Goal: Transaction & Acquisition: Purchase product/service

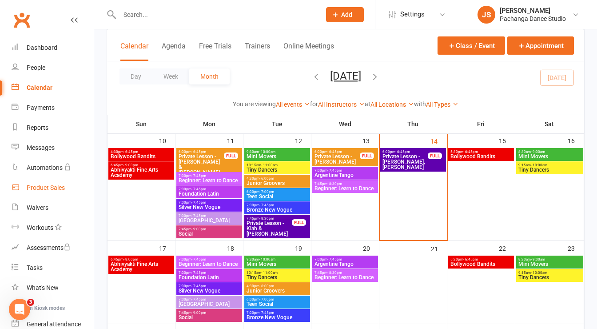
click at [50, 185] on div "Product Sales" at bounding box center [46, 187] width 38 height 7
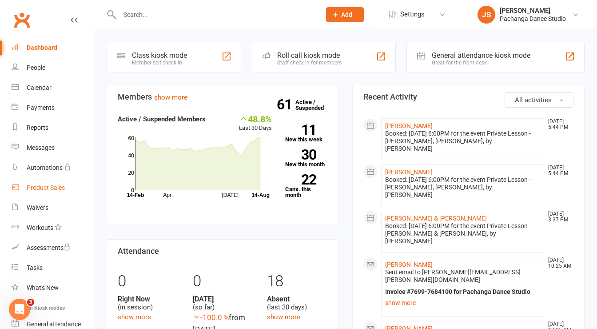
click at [52, 188] on div "Product Sales" at bounding box center [46, 187] width 38 height 7
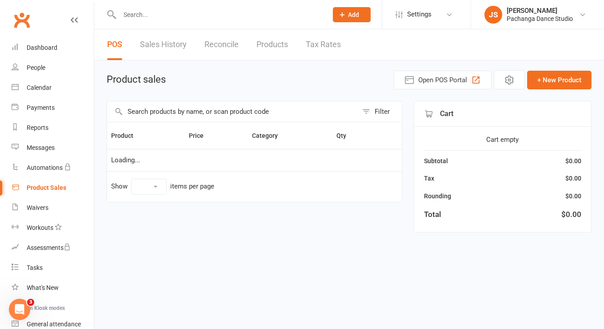
select select "50"
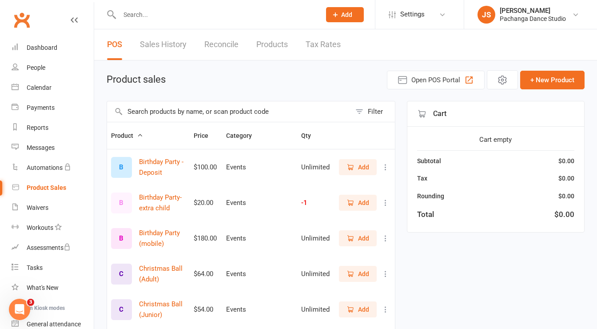
click at [179, 110] on input "text" at bounding box center [229, 111] width 244 height 20
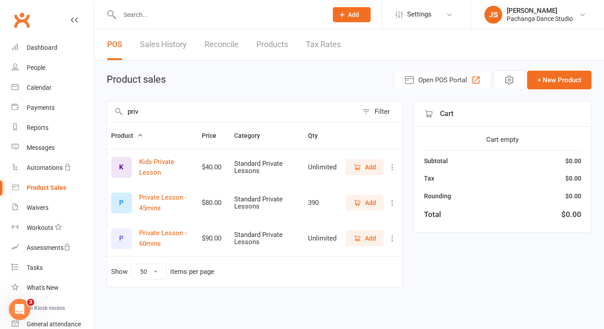
type input "priv"
click at [362, 202] on span "Add" at bounding box center [364, 203] width 23 height 10
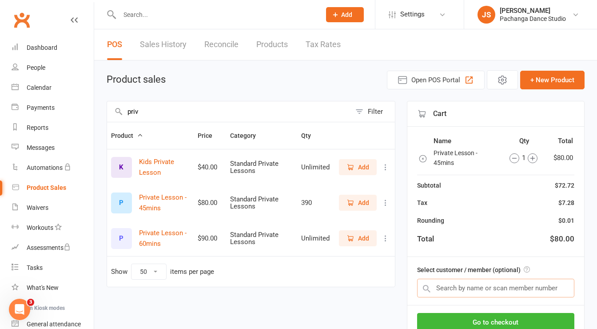
click at [476, 287] on input "text" at bounding box center [495, 288] width 157 height 19
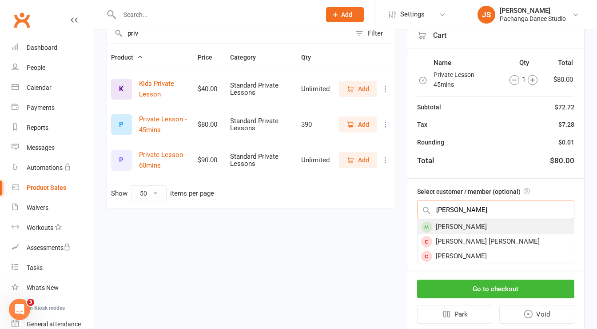
type input "flynn"
click at [454, 225] on div "Flynn Smart" at bounding box center [496, 227] width 156 height 15
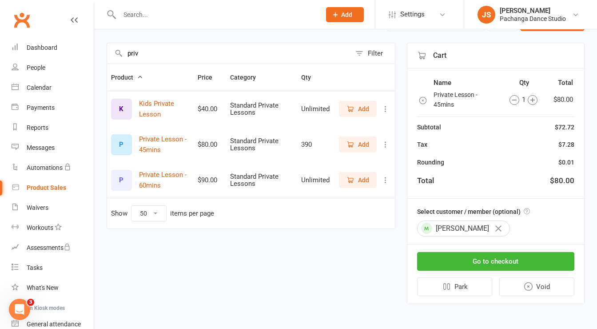
scroll to position [56, 0]
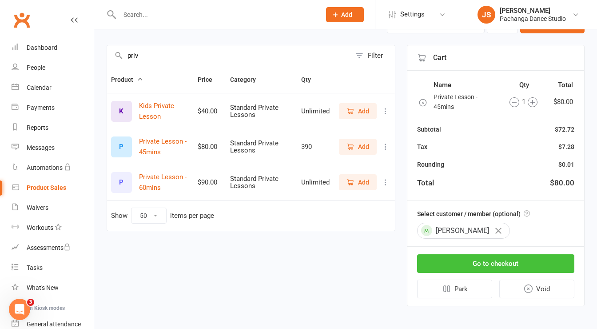
click at [464, 265] on button "Go to checkout" at bounding box center [495, 263] width 157 height 19
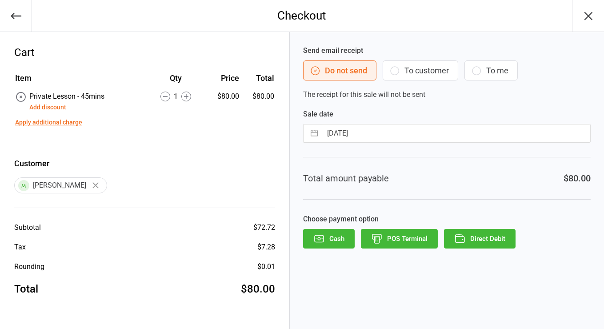
click at [55, 111] on button "Add discount" at bounding box center [47, 107] width 37 height 9
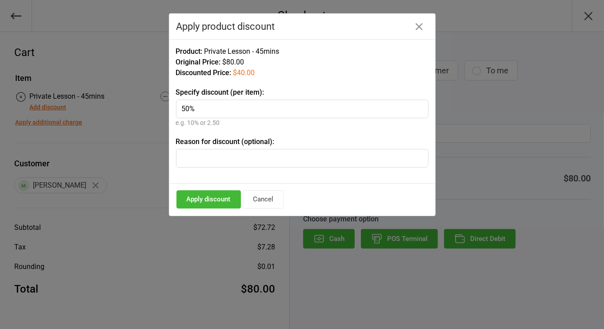
type input "50%"
click at [239, 154] on input "text" at bounding box center [302, 158] width 253 height 19
type input "shared lesson"
click at [204, 200] on button "Apply discount" at bounding box center [208, 199] width 64 height 18
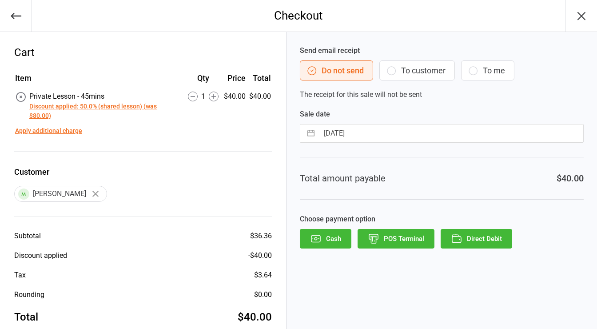
click at [426, 72] on button "To customer" at bounding box center [418, 70] width 76 height 20
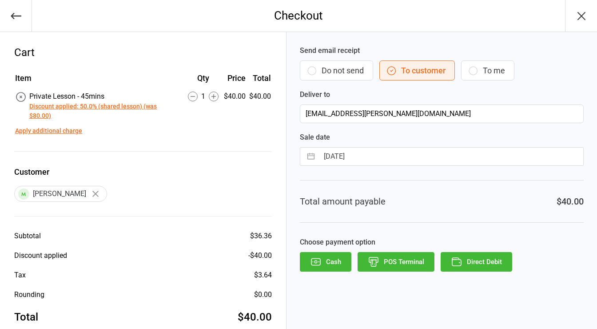
click at [399, 263] on button "POS Terminal" at bounding box center [396, 262] width 77 height 20
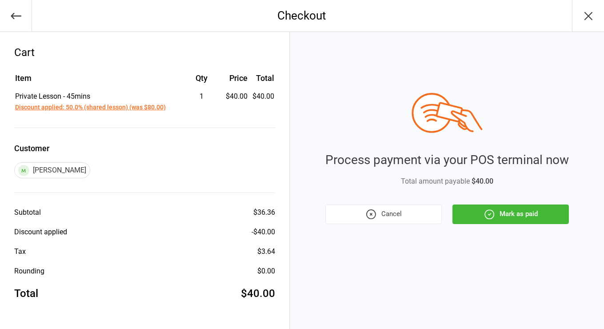
click at [532, 217] on button "Mark as paid" at bounding box center [511, 214] width 116 height 20
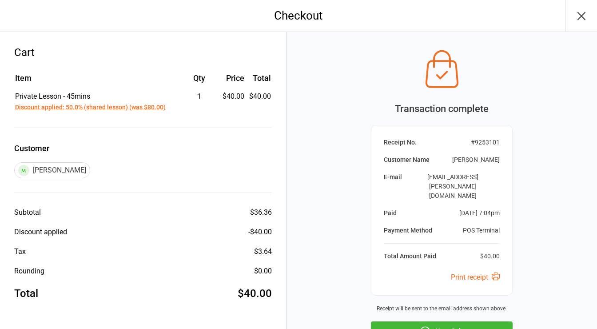
click at [452, 321] on button "Next Sale" at bounding box center [442, 331] width 142 height 20
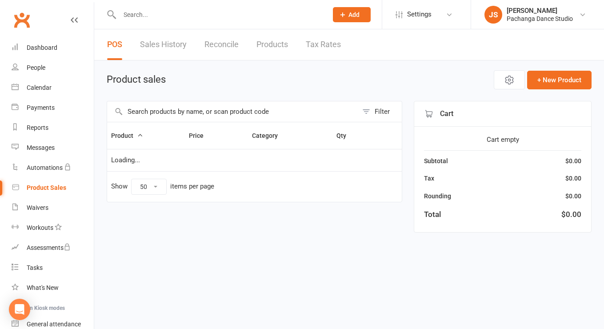
select select "50"
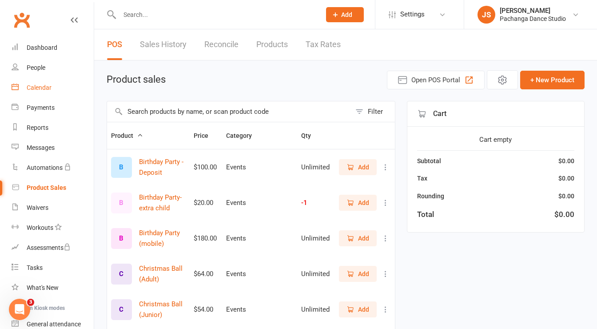
click at [40, 85] on div "Calendar" at bounding box center [39, 87] width 25 height 7
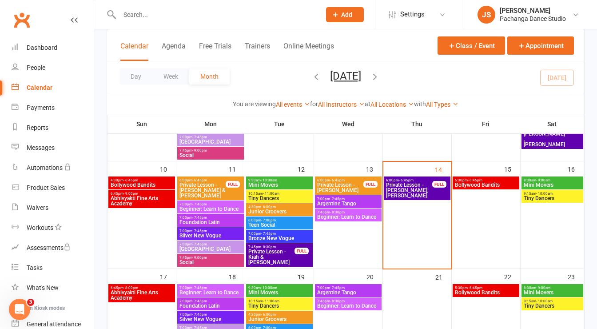
scroll to position [267, 0]
